Goal: Information Seeking & Learning: Learn about a topic

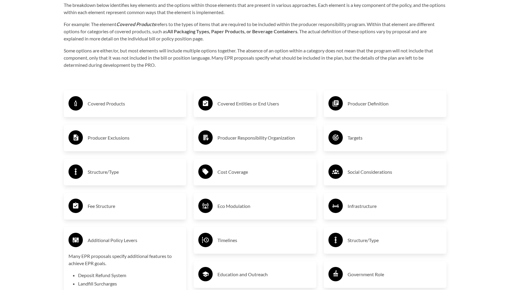
scroll to position [997, 0]
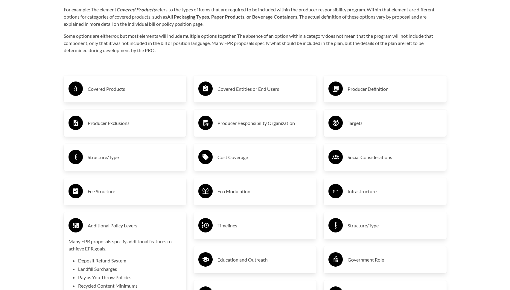
click at [255, 89] on h3 "Covered Entities or End Users" at bounding box center [264, 89] width 94 height 10
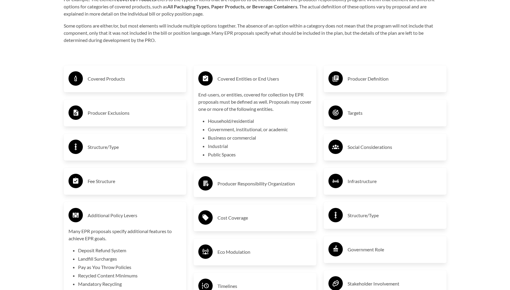
scroll to position [1014, 0]
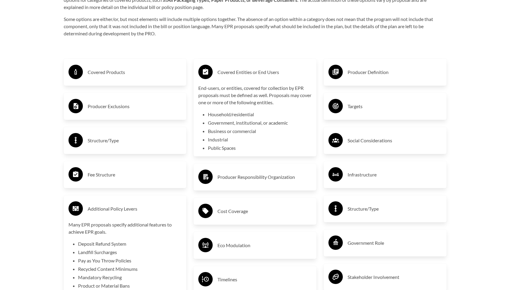
click at [248, 174] on h3 "Producer Responsibility Organization" at bounding box center [264, 177] width 94 height 10
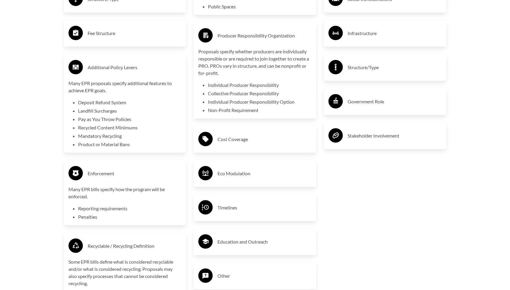
scroll to position [1175, 0]
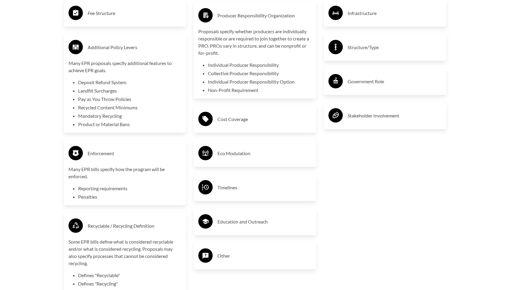
click at [248, 125] on div "Cost Coverage" at bounding box center [254, 118] width 113 height 17
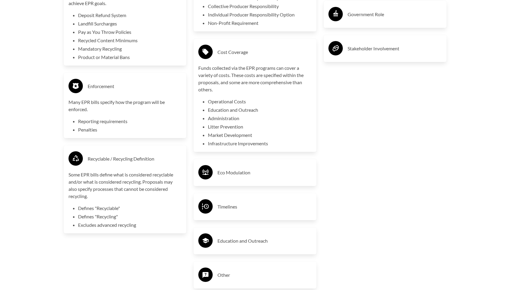
scroll to position [1243, 0]
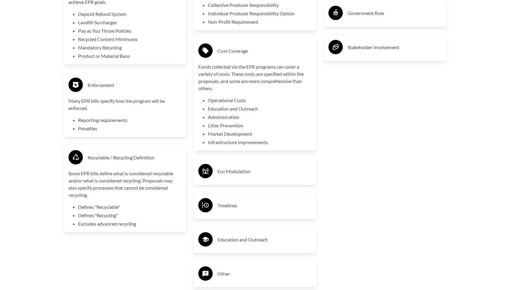
click at [241, 166] on h3 "Eco Modulation" at bounding box center [264, 171] width 94 height 10
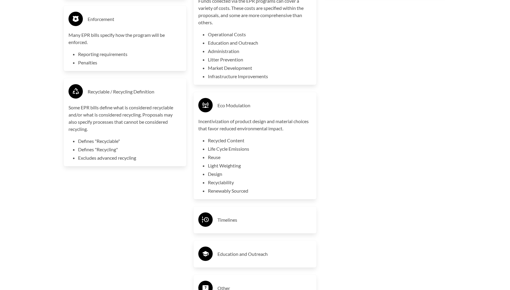
scroll to position [1319, 0]
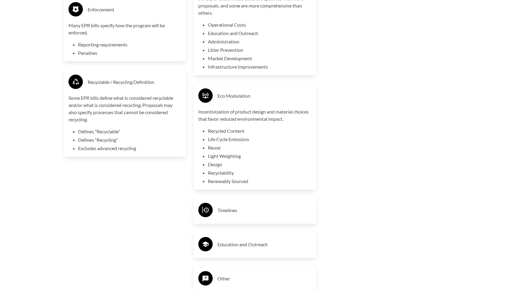
click at [234, 211] on h3 "Timelines" at bounding box center [264, 210] width 94 height 10
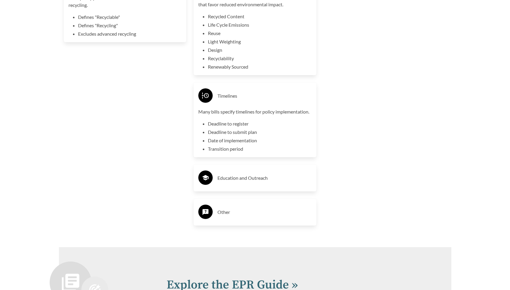
scroll to position [1445, 0]
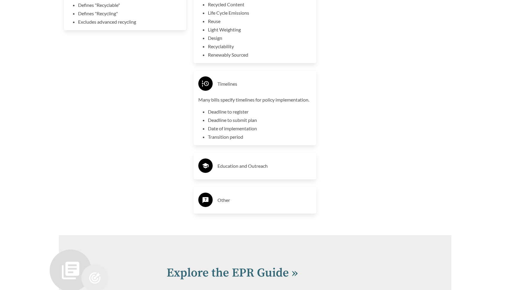
click at [242, 171] on div "Education and Outreach" at bounding box center [254, 165] width 113 height 17
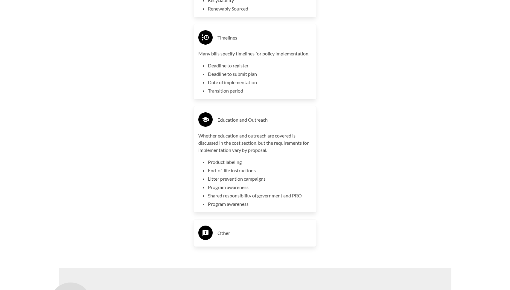
scroll to position [1566, 0]
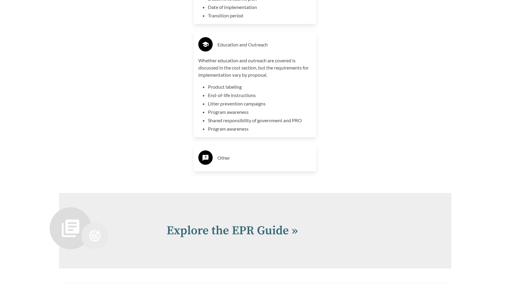
click at [241, 164] on div "Other" at bounding box center [254, 157] width 113 height 17
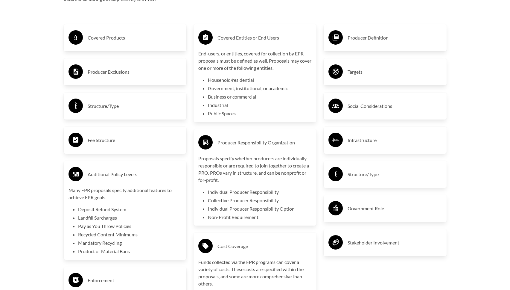
scroll to position [1032, 0]
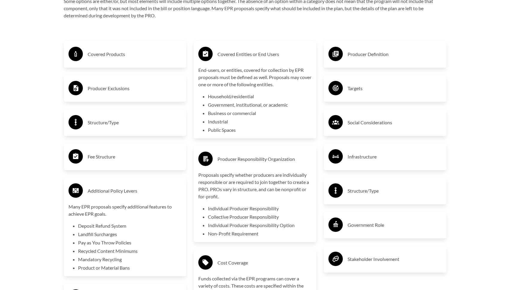
click at [372, 55] on h3 "Producer Definition" at bounding box center [395, 54] width 94 height 10
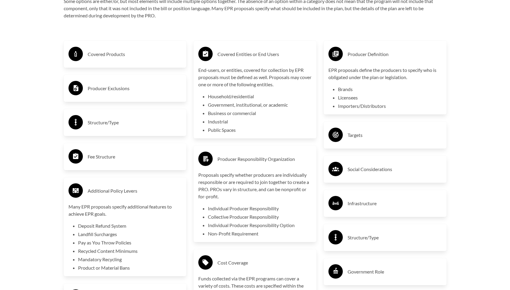
click at [362, 135] on h3 "Targets" at bounding box center [395, 135] width 94 height 10
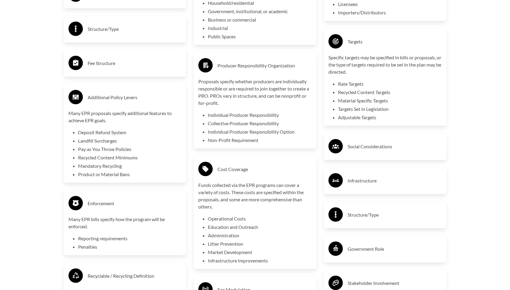
click at [361, 146] on h3 "Social Considerations" at bounding box center [395, 146] width 94 height 10
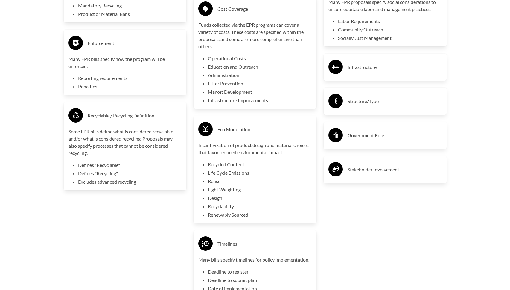
scroll to position [1284, 0]
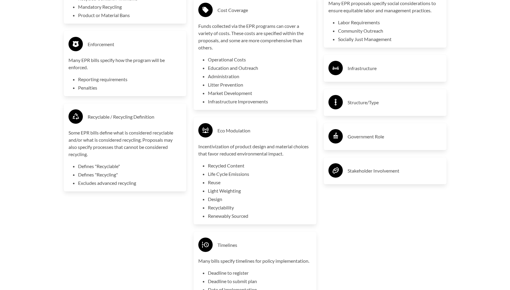
click at [366, 68] on h3 "Infrastructure" at bounding box center [395, 68] width 94 height 10
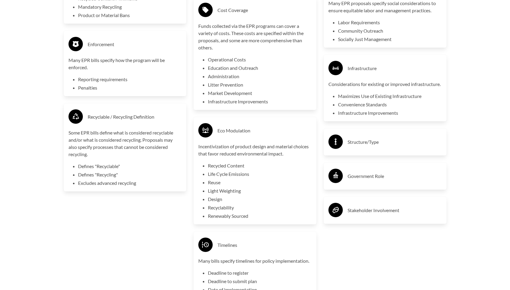
click at [366, 145] on h3 "Structure/Type" at bounding box center [395, 142] width 94 height 10
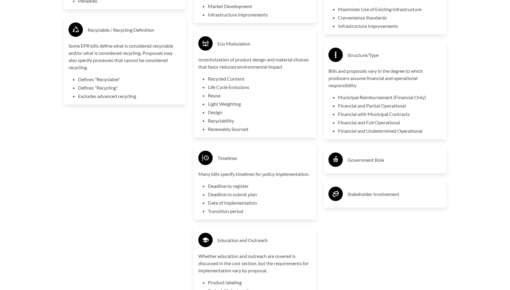
scroll to position [1384, 0]
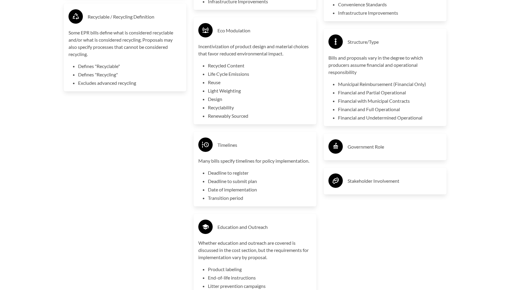
click at [362, 151] on h3 "Government Role" at bounding box center [395, 147] width 94 height 10
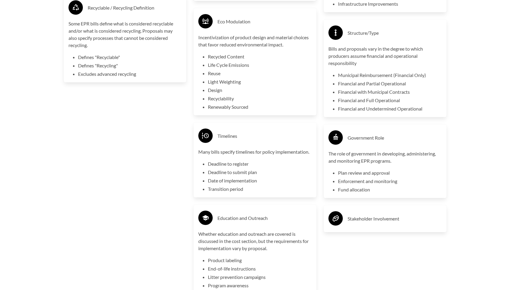
scroll to position [1396, 0]
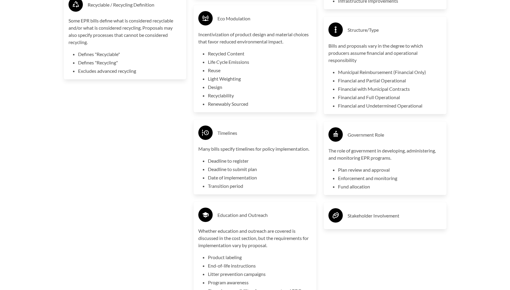
click at [359, 220] on h3 "Stakeholder Involvement" at bounding box center [395, 216] width 94 height 10
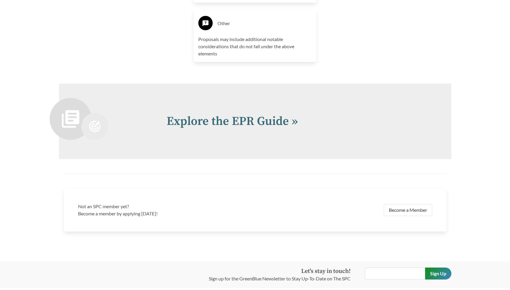
scroll to position [1745, 0]
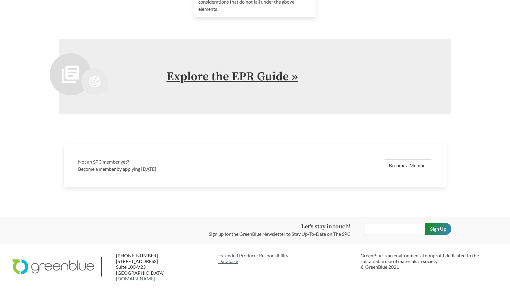
click at [263, 72] on link "Explore the EPR Guide »" at bounding box center [232, 76] width 131 height 15
